Goal: Transaction & Acquisition: Obtain resource

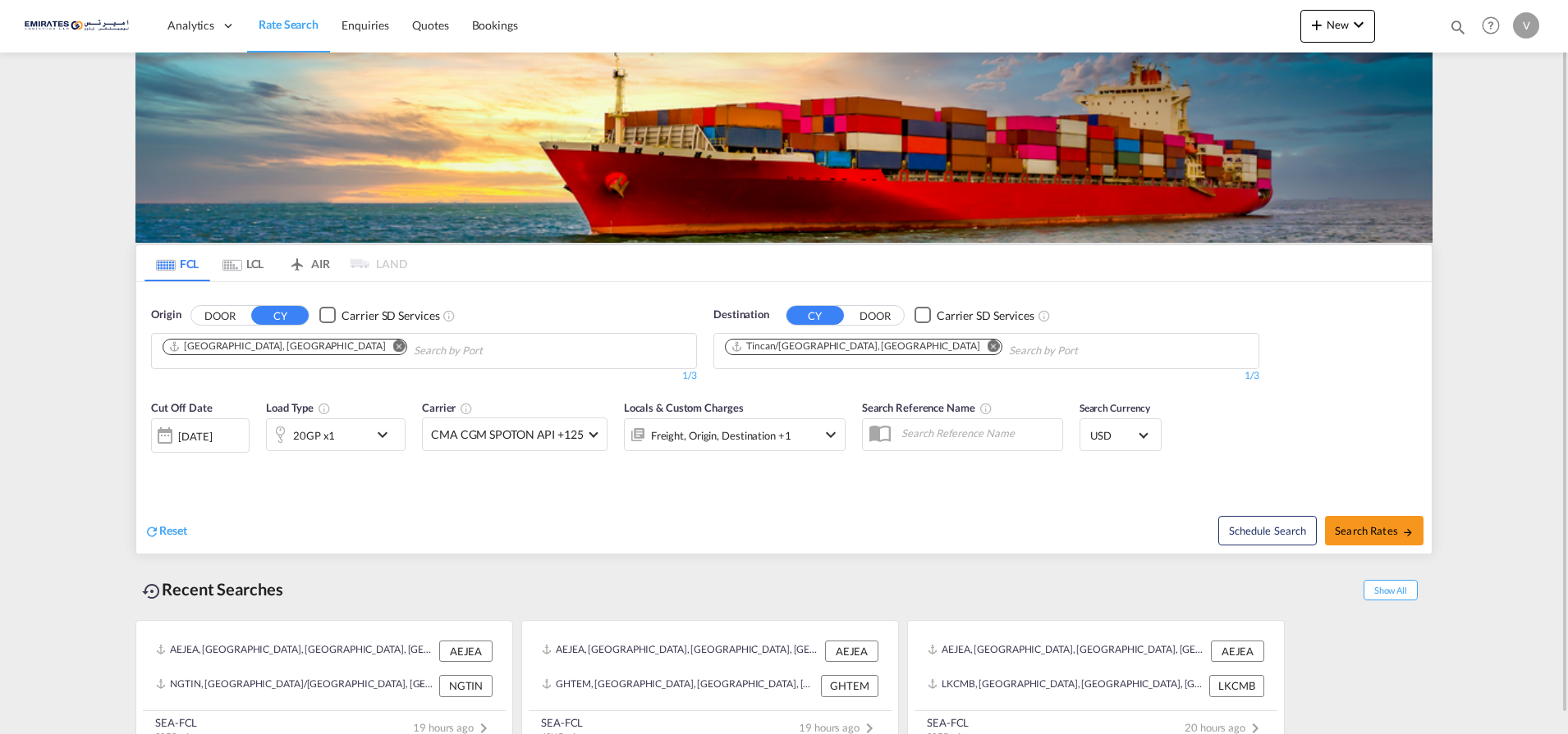
click at [988, 348] on md-icon "Remove" at bounding box center [993, 346] width 12 height 12
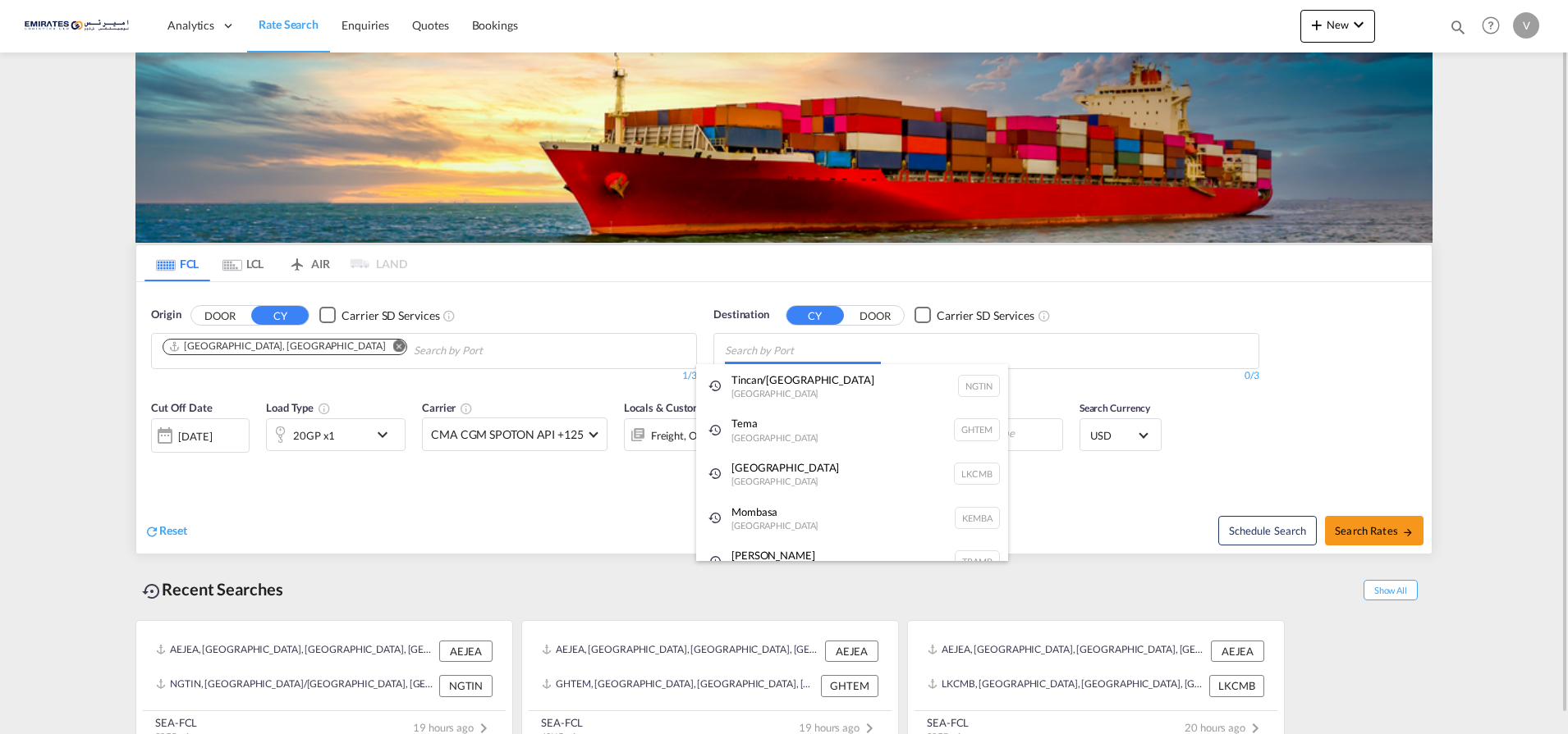
click at [763, 349] on body "Analytics Dashboard Rate Search Enquiries Quotes Bookings" at bounding box center [784, 367] width 1568 height 734
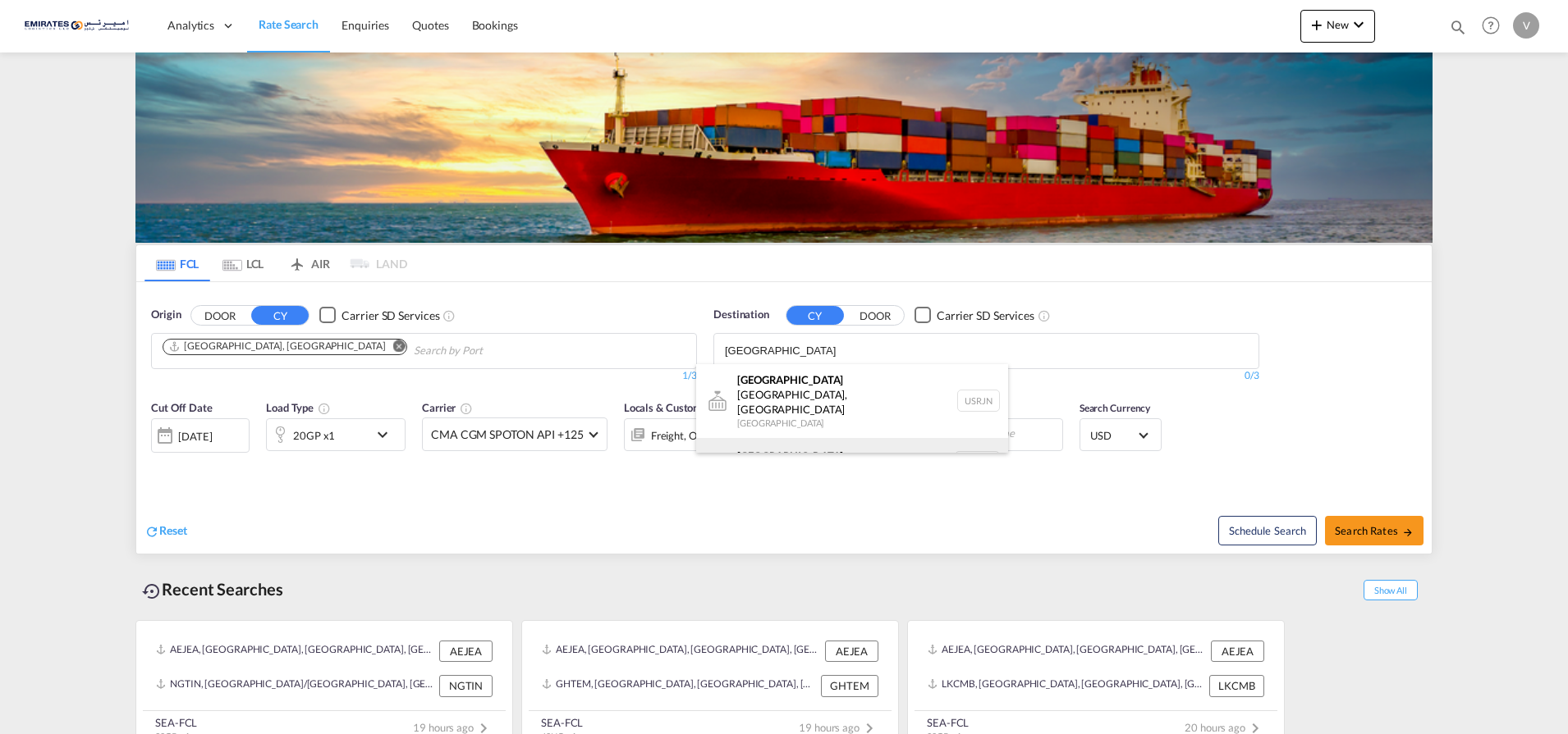
type input "[GEOGRAPHIC_DATA]"
click at [784, 438] on div "[GEOGRAPHIC_DATA] [GEOGRAPHIC_DATA] NLRTM" at bounding box center [852, 462] width 312 height 49
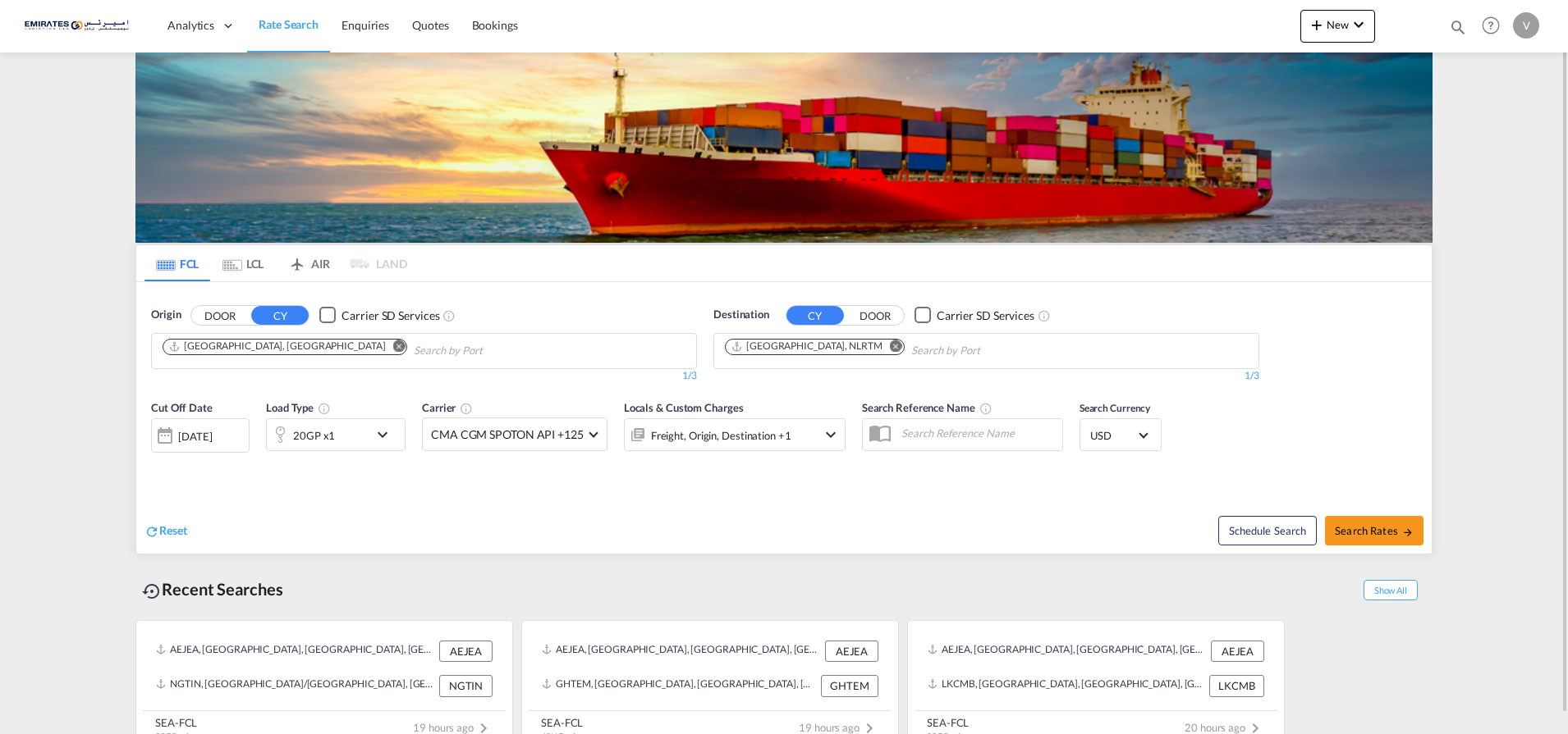
click at [352, 437] on div "20GP x1" at bounding box center [318, 434] width 102 height 32
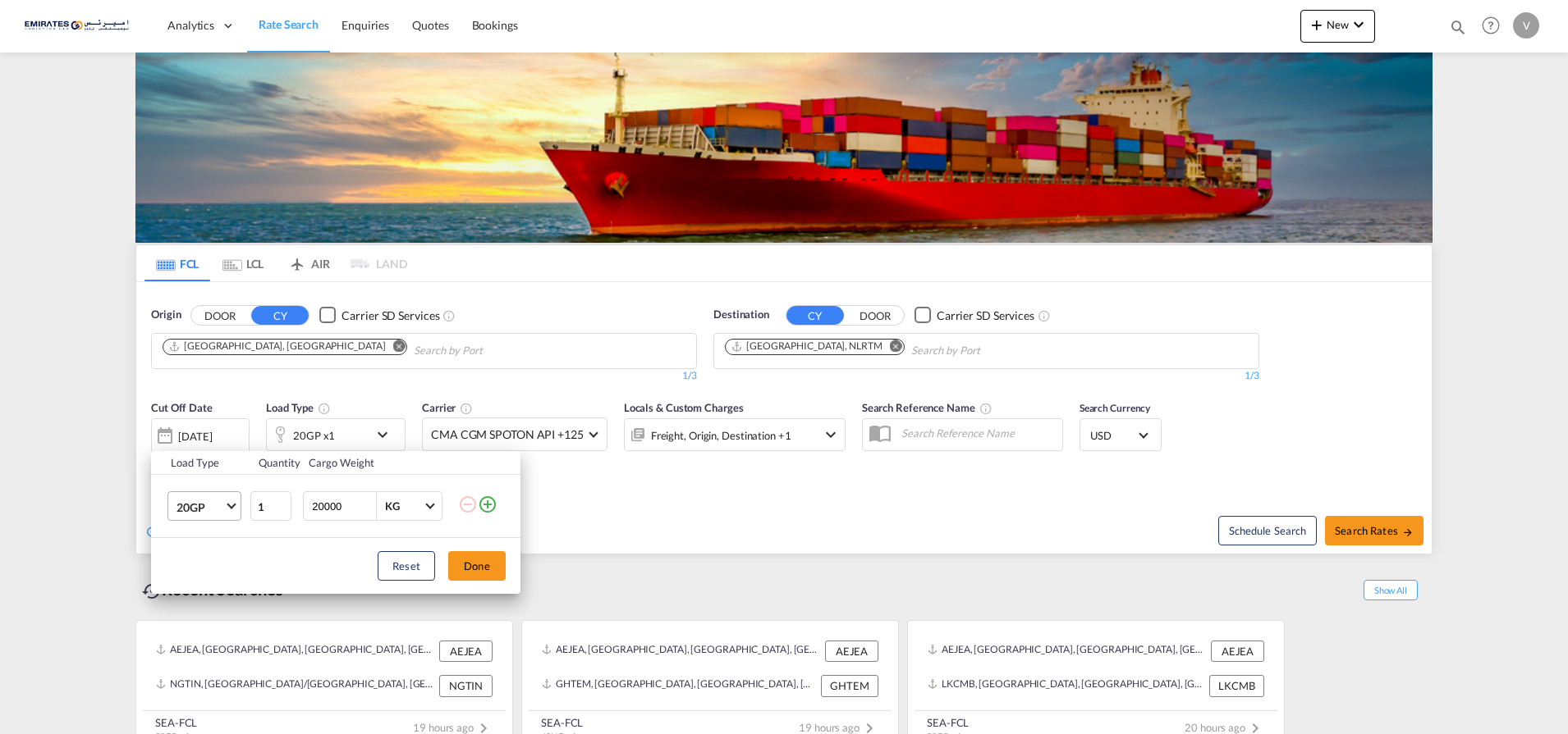
click at [219, 507] on span "20GP" at bounding box center [199, 508] width 47 height 17
click at [186, 584] on div "40HC" at bounding box center [191, 586] width 31 height 17
click at [468, 567] on button "Done" at bounding box center [477, 566] width 57 height 30
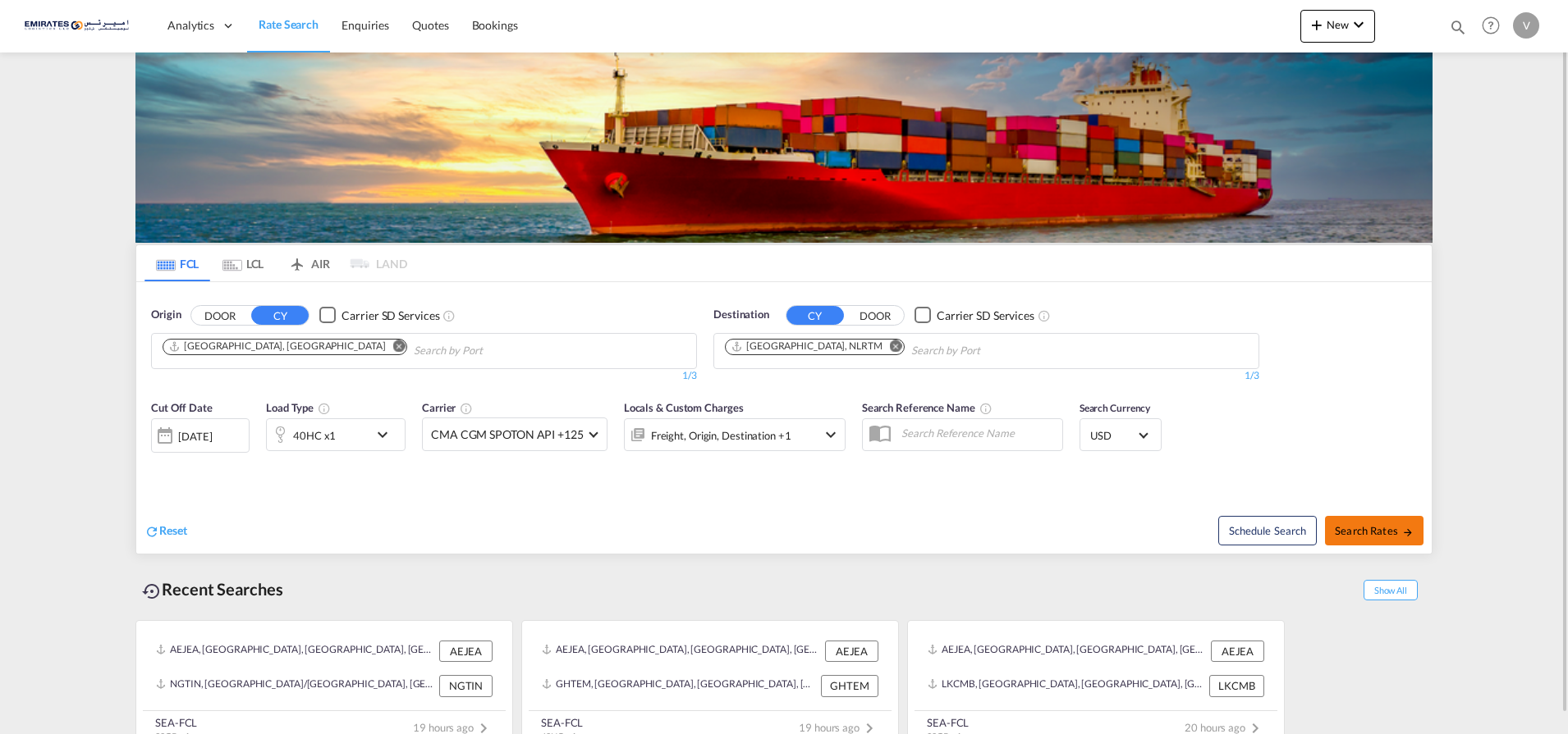
click at [1362, 525] on span "Search Rates" at bounding box center [1373, 531] width 79 height 13
type input "AEJEA to NLRTM / [DATE]"
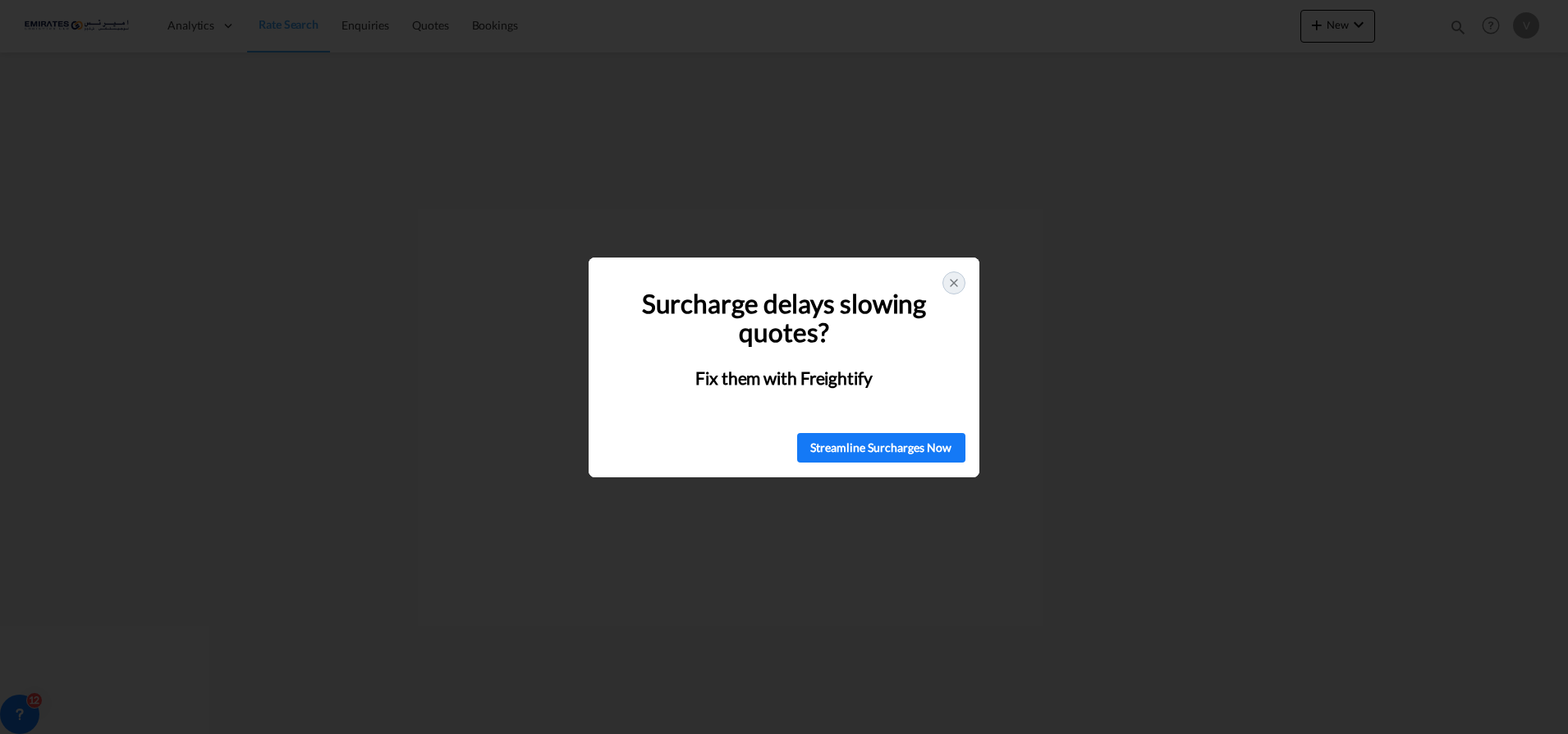
click at [950, 283] on icon at bounding box center [954, 283] width 13 height 13
